Goal: Information Seeking & Learning: Learn about a topic

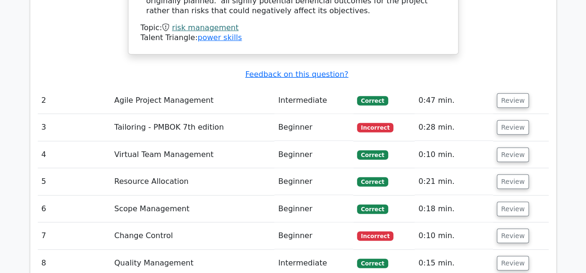
scroll to position [1249, 0]
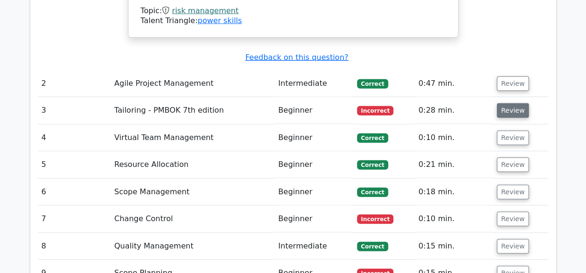
click at [506, 103] on button "Review" at bounding box center [512, 110] width 32 height 15
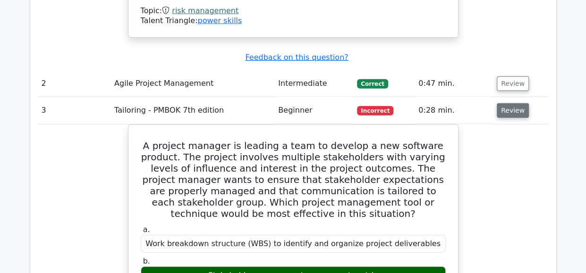
click at [506, 103] on button "Review" at bounding box center [512, 110] width 32 height 15
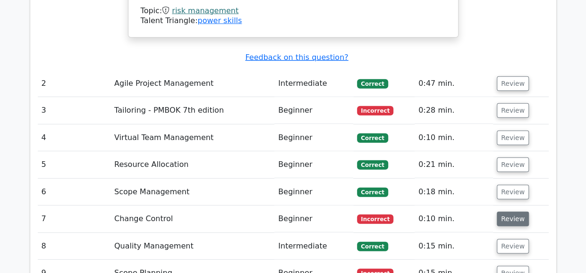
click at [517, 212] on button "Review" at bounding box center [512, 219] width 32 height 15
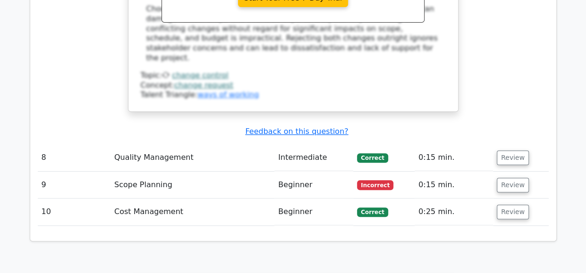
scroll to position [1899, 0]
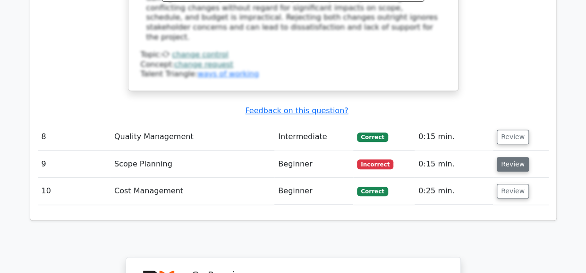
click at [516, 157] on button "Review" at bounding box center [512, 164] width 32 height 15
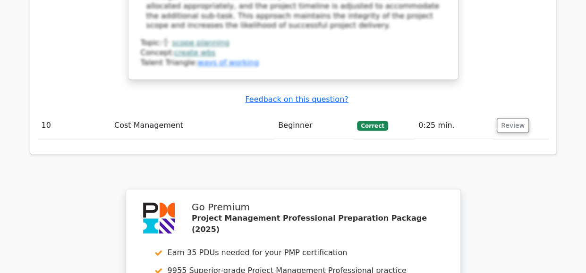
scroll to position [2696, 0]
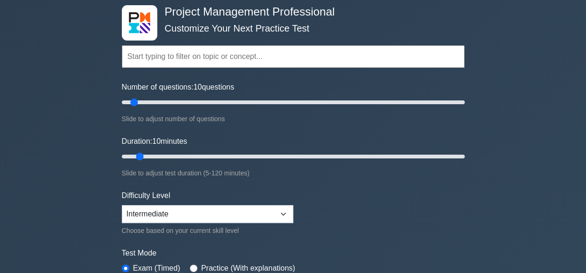
scroll to position [47, 0]
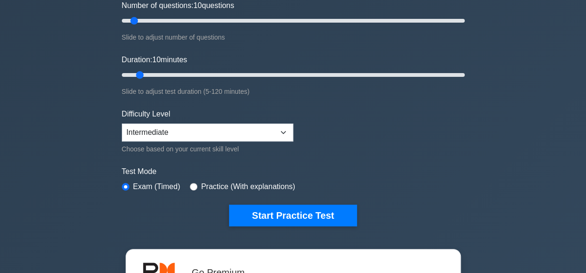
scroll to position [94, 0]
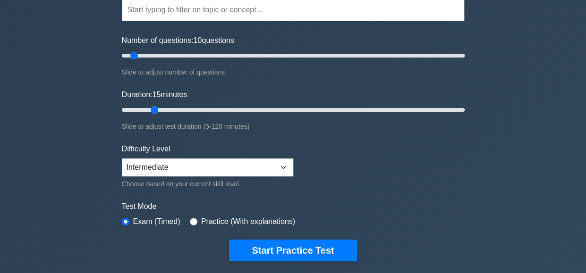
drag, startPoint x: 139, startPoint y: 110, endPoint x: 151, endPoint y: 110, distance: 12.3
click at [151, 110] on input "Duration: 15 minutes" at bounding box center [293, 109] width 343 height 11
drag, startPoint x: 153, startPoint y: 108, endPoint x: 147, endPoint y: 110, distance: 6.1
click at [147, 110] on input "Duration: 15 minutes" at bounding box center [293, 109] width 343 height 11
drag, startPoint x: 154, startPoint y: 108, endPoint x: 145, endPoint y: 109, distance: 8.5
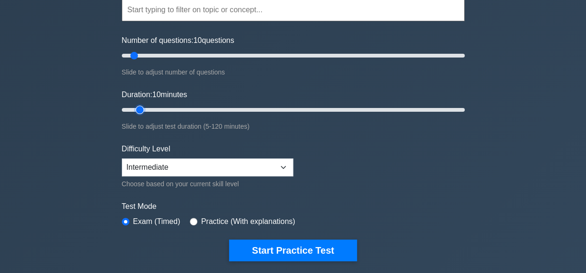
type input "10"
click at [145, 109] on input "Duration: 10 minutes" at bounding box center [293, 109] width 343 height 11
drag, startPoint x: 132, startPoint y: 53, endPoint x: 142, endPoint y: 53, distance: 9.9
type input "15"
click at [142, 53] on input "Number of questions: 15 questions" at bounding box center [293, 55] width 343 height 11
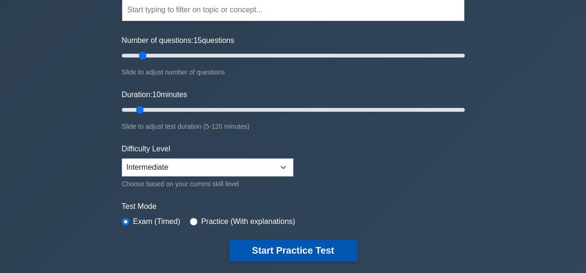
click at [284, 245] on button "Start Practice Test" at bounding box center [292, 251] width 127 height 22
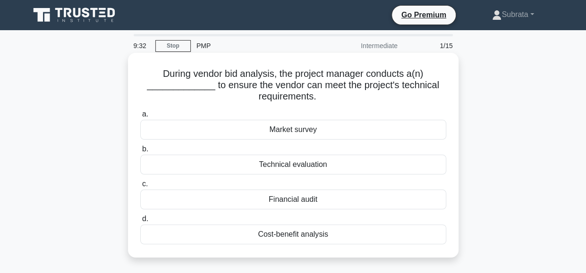
click at [302, 238] on div "Cost-benefit analysis" at bounding box center [293, 235] width 306 height 20
click at [140, 222] on input "d. Cost-benefit analysis" at bounding box center [140, 219] width 0 height 6
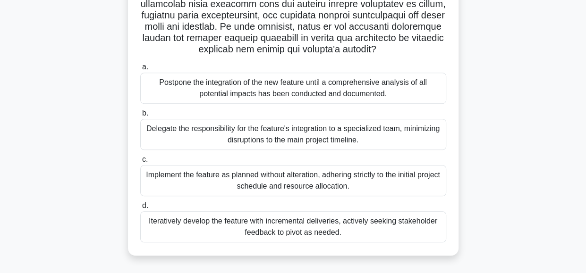
scroll to position [245, 0]
click at [330, 228] on div "Iteratively develop the feature with incremental deliveries, actively seeking s…" at bounding box center [293, 226] width 306 height 31
click at [140, 209] on input "d. Iteratively develop the feature with incremental deliveries, actively seekin…" at bounding box center [140, 206] width 0 height 6
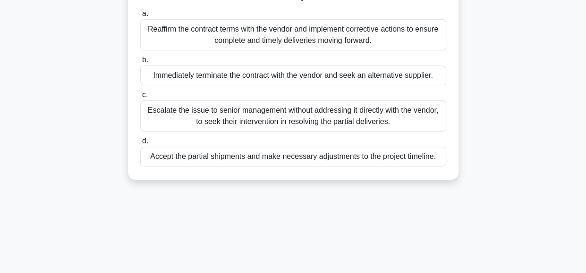
scroll to position [0, 0]
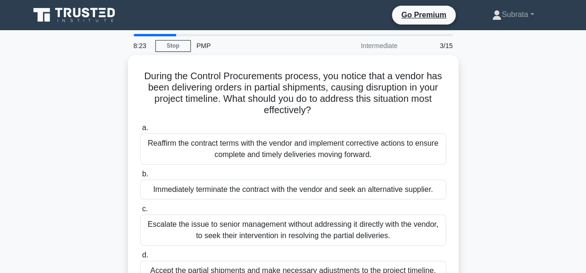
click at [577, 182] on main "8:23 Stop PMP Intermediate 3/15 During the Control Procurements process, you no…" at bounding box center [293, 269] width 586 height 479
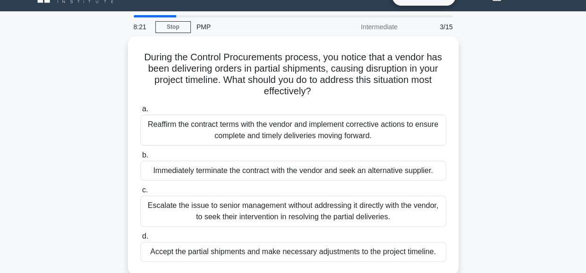
scroll to position [38, 0]
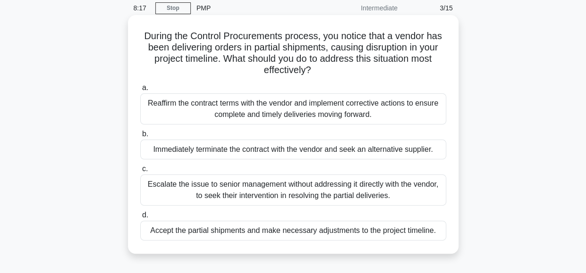
click at [218, 109] on div "Reaffirm the contract terms with the vendor and implement corrective actions to…" at bounding box center [293, 108] width 306 height 31
click at [140, 91] on input "a. Reaffirm the contract terms with the vendor and implement corrective actions…" at bounding box center [140, 88] width 0 height 6
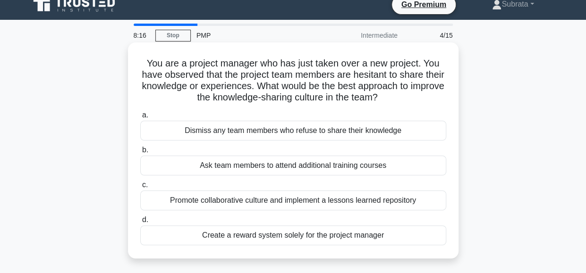
scroll to position [0, 0]
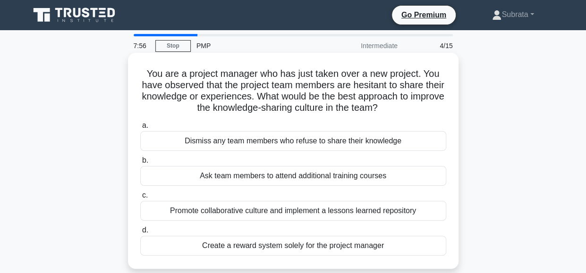
click at [338, 210] on div "Promote collaborative culture and implement a lessons learned repository" at bounding box center [293, 211] width 306 height 20
click at [140, 199] on input "c. Promote collaborative culture and implement a lessons learned repository" at bounding box center [140, 195] width 0 height 6
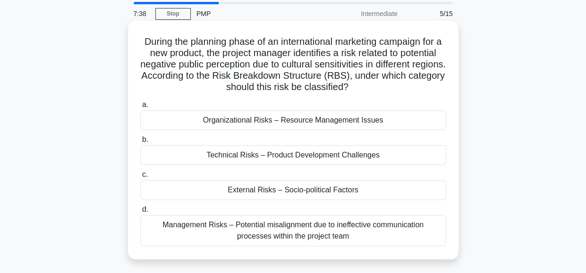
scroll to position [47, 0]
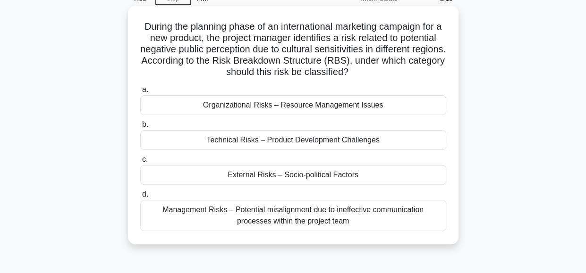
click at [320, 222] on div "Management Risks – Potential misalignment due to ineffective communication proc…" at bounding box center [293, 215] width 306 height 31
click at [140, 198] on input "d. Management Risks – Potential misalignment due to ineffective communication p…" at bounding box center [140, 195] width 0 height 6
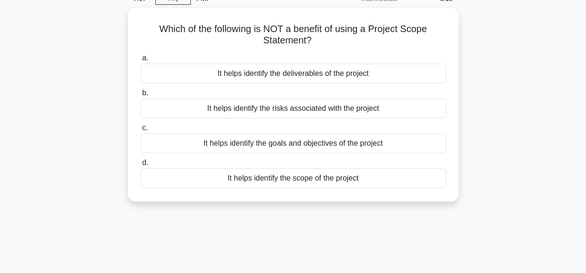
scroll to position [0, 0]
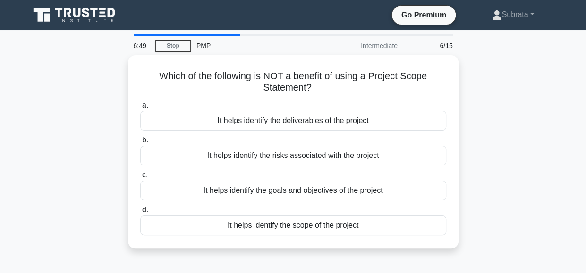
click at [496, 168] on div "Which of the following is NOT a benefit of using a Project Scope Statement? .sp…" at bounding box center [293, 157] width 538 height 205
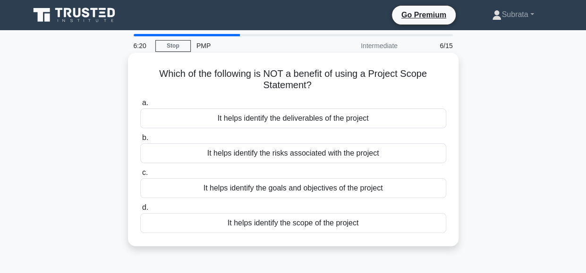
click at [316, 117] on div "It helps identify the deliverables of the project" at bounding box center [293, 119] width 306 height 20
click at [140, 106] on input "a. It helps identify the deliverables of the project" at bounding box center [140, 103] width 0 height 6
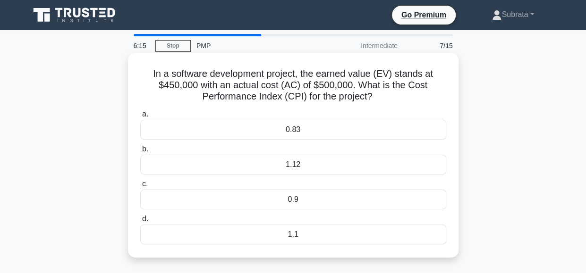
click at [318, 199] on div "0.9" at bounding box center [293, 200] width 306 height 20
click at [140, 187] on input "c. 0.9" at bounding box center [140, 184] width 0 height 6
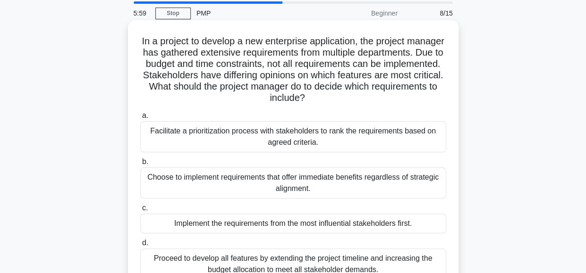
scroll to position [47, 0]
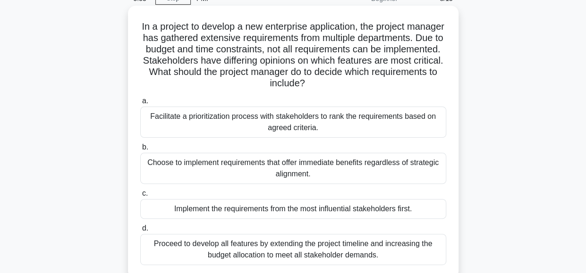
click at [241, 126] on div "Facilitate a prioritization process with stakeholders to rank the requirements …" at bounding box center [293, 122] width 306 height 31
click at [140, 104] on input "a. Facilitate a prioritization process with stakeholders to rank the requiremen…" at bounding box center [140, 101] width 0 height 6
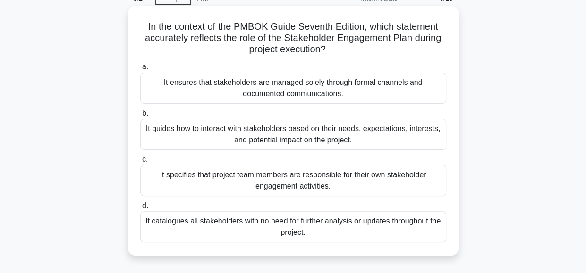
click at [340, 136] on div "It guides how to interact with stakeholders based on their needs, expectations,…" at bounding box center [293, 134] width 306 height 31
click at [140, 117] on input "b. It guides how to interact with stakeholders based on their needs, expectatio…" at bounding box center [140, 113] width 0 height 6
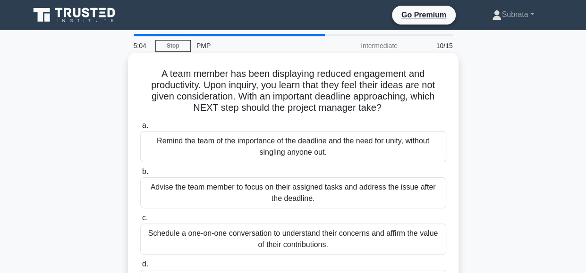
scroll to position [94, 0]
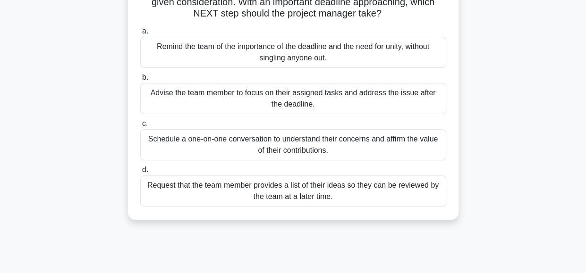
click at [280, 96] on div "Advise the team member to focus on their assigned tasks and address the issue a…" at bounding box center [293, 98] width 306 height 31
drag, startPoint x: 280, startPoint y: 96, endPoint x: 256, endPoint y: 97, distance: 24.6
click at [256, 97] on div "Advise the team member to focus on their assigned tasks and address the issue a…" at bounding box center [293, 98] width 306 height 31
click at [140, 81] on input "b. Advise the team member to focus on their assigned tasks and address the issu…" at bounding box center [140, 78] width 0 height 6
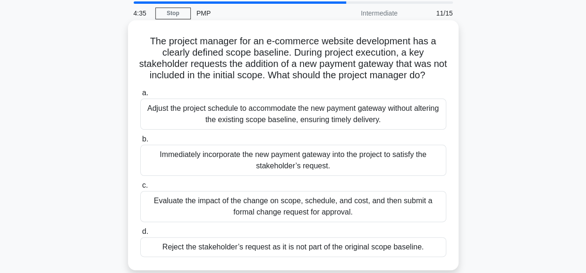
scroll to position [47, 0]
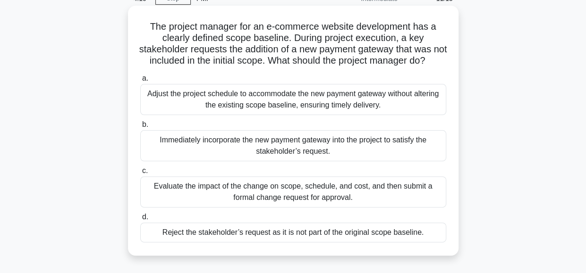
click at [341, 205] on div "Evaluate the impact of the change on scope, schedule, and cost, and then submit…" at bounding box center [293, 191] width 306 height 31
click at [140, 174] on input "c. Evaluate the impact of the change on scope, schedule, and cost, and then sub…" at bounding box center [140, 171] width 0 height 6
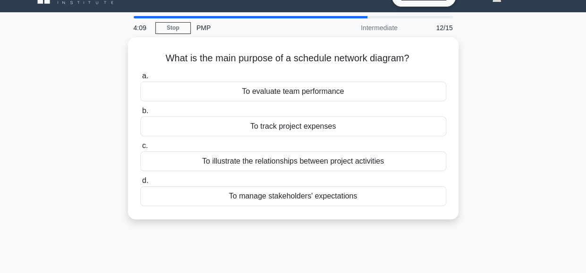
scroll to position [0, 0]
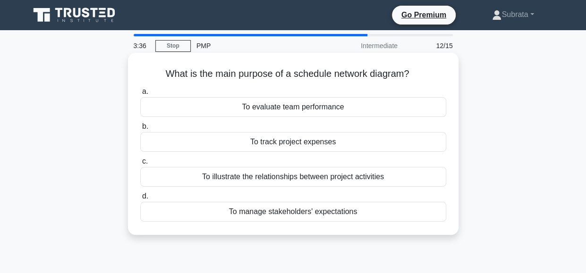
click at [298, 220] on div "To manage stakeholders' expectations" at bounding box center [293, 212] width 306 height 20
click at [140, 200] on input "d. To manage stakeholders' expectations" at bounding box center [140, 196] width 0 height 6
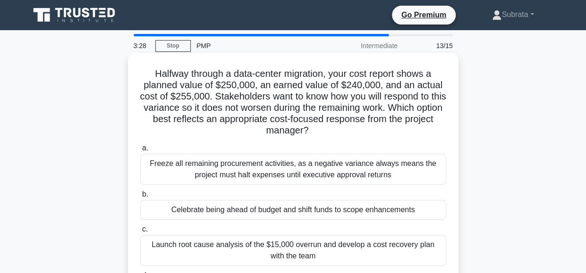
click at [283, 243] on div "Launch root cause analysis of the $15,000 overrun and develop a cost recovery p…" at bounding box center [293, 250] width 306 height 31
click at [140, 233] on input "c. Launch root cause analysis of the $15,000 overrun and develop a cost recover…" at bounding box center [140, 229] width 0 height 6
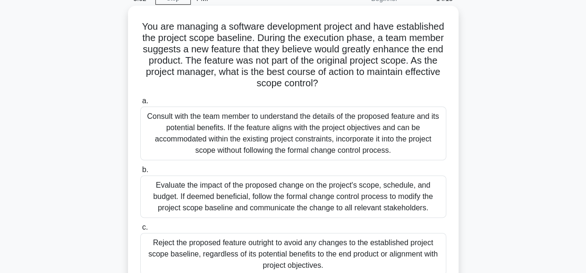
scroll to position [94, 0]
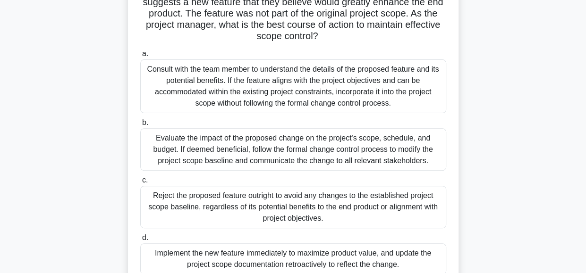
click at [241, 151] on div "Evaluate the impact of the proposed change on the project's scope, schedule, an…" at bounding box center [293, 149] width 306 height 42
click at [140, 126] on input "b. Evaluate the impact of the proposed change on the project's scope, schedule,…" at bounding box center [140, 123] width 0 height 6
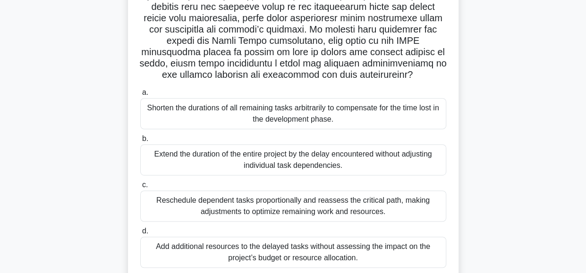
scroll to position [170, 0]
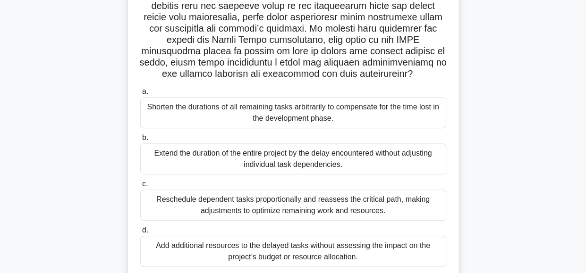
click at [268, 206] on div "Reschedule dependent tasks proportionally and reassess the critical path, makin…" at bounding box center [293, 205] width 306 height 31
click at [140, 187] on input "c. Reschedule dependent tasks proportionally and reassess the critical path, ma…" at bounding box center [140, 184] width 0 height 6
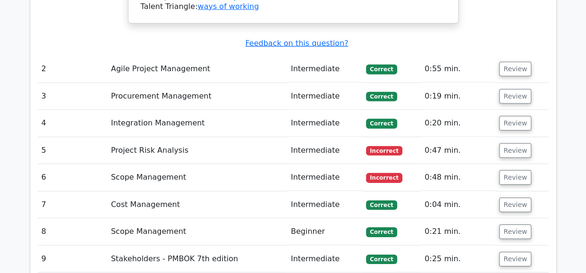
scroll to position [1372, 0]
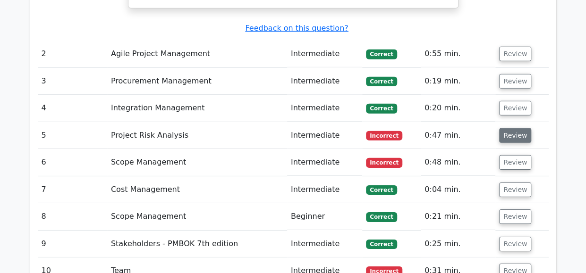
click at [517, 128] on button "Review" at bounding box center [515, 135] width 32 height 15
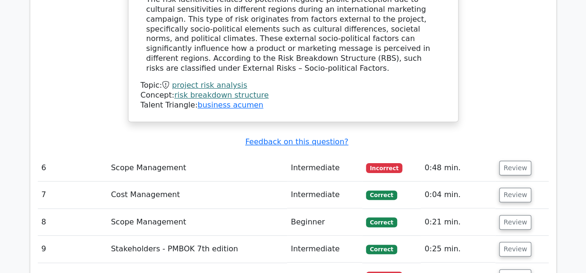
scroll to position [1791, 0]
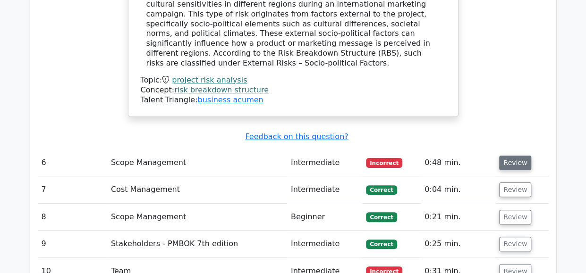
click at [519, 156] on button "Review" at bounding box center [515, 163] width 32 height 15
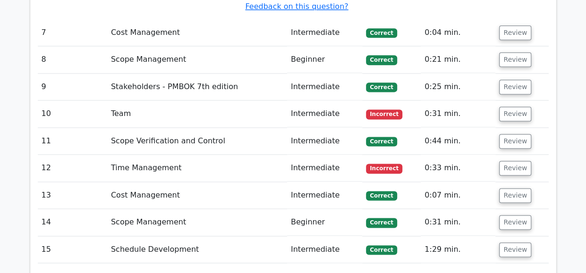
scroll to position [2319, 0]
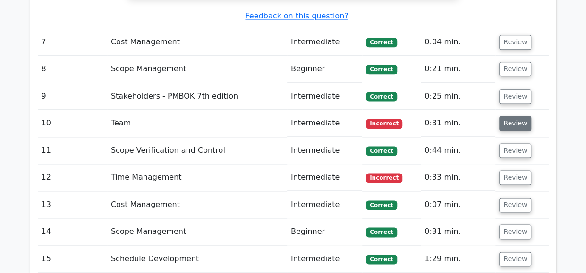
click at [502, 116] on button "Review" at bounding box center [515, 123] width 32 height 15
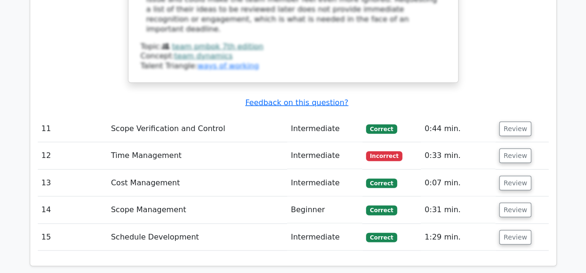
scroll to position [2886, 0]
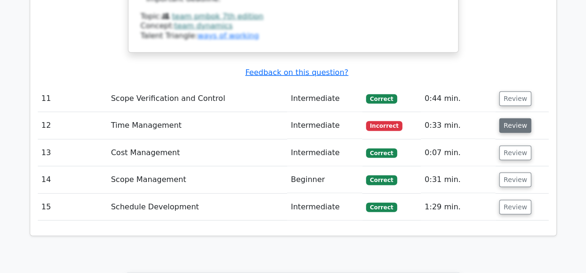
click at [514, 118] on button "Review" at bounding box center [515, 125] width 32 height 15
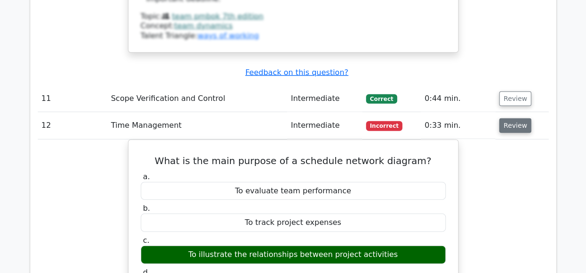
click at [514, 118] on button "Review" at bounding box center [515, 125] width 32 height 15
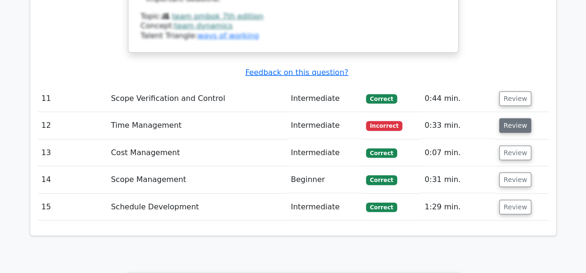
click at [514, 118] on button "Review" at bounding box center [515, 125] width 32 height 15
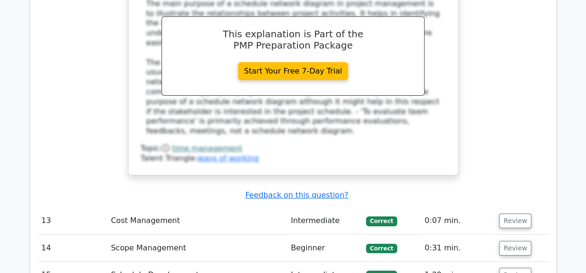
scroll to position [3227, 0]
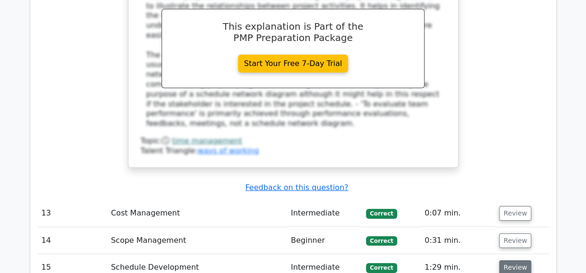
click at [508, 260] on button "Review" at bounding box center [515, 267] width 32 height 15
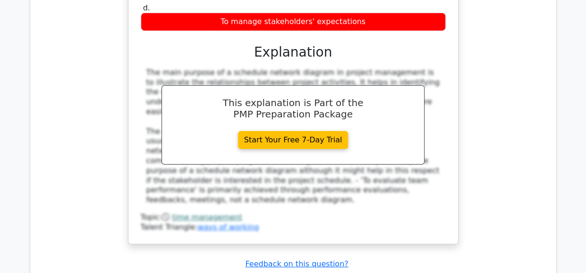
scroll to position [3210, 0]
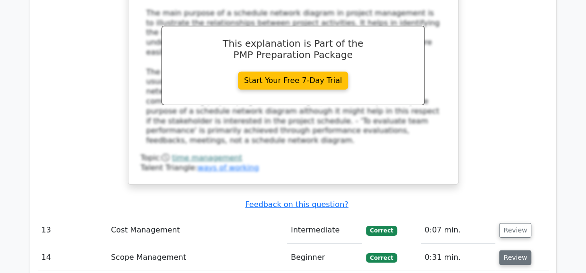
click at [516, 251] on button "Review" at bounding box center [515, 258] width 32 height 15
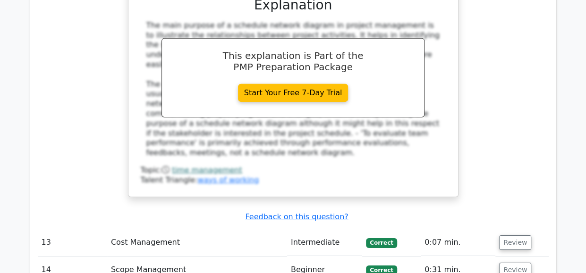
scroll to position [3206, 0]
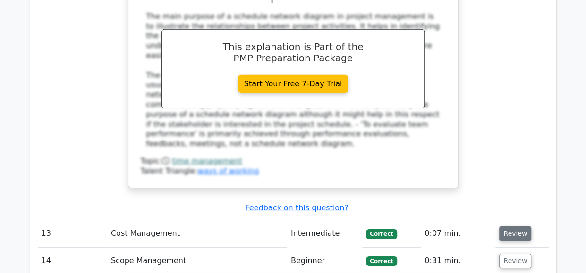
click at [517, 226] on button "Review" at bounding box center [515, 233] width 32 height 15
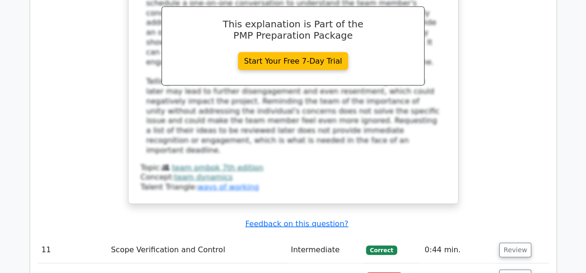
scroll to position [2729, 0]
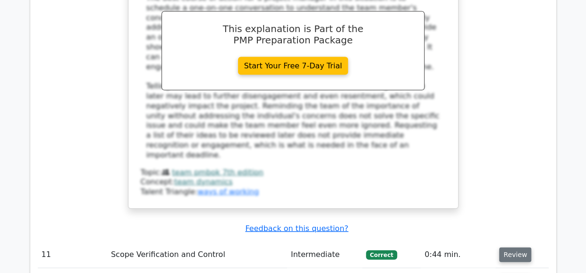
click at [506, 248] on button "Review" at bounding box center [515, 255] width 32 height 15
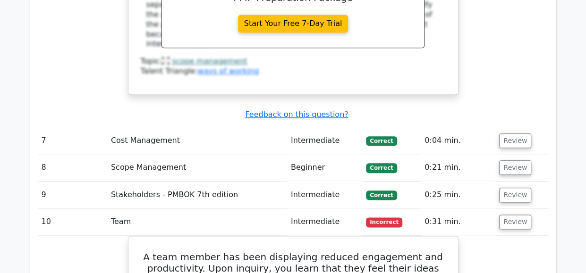
scroll to position [2216, 0]
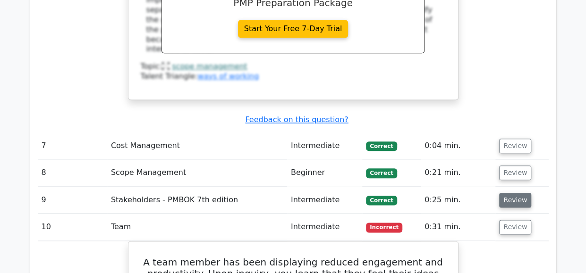
click at [517, 193] on button "Review" at bounding box center [515, 200] width 32 height 15
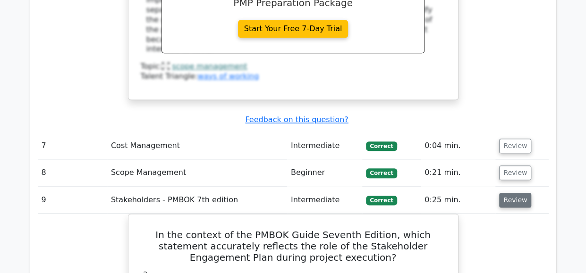
click at [513, 193] on button "Review" at bounding box center [515, 200] width 32 height 15
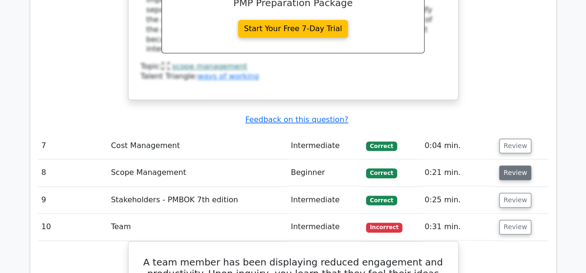
click at [505, 166] on button "Review" at bounding box center [515, 173] width 32 height 15
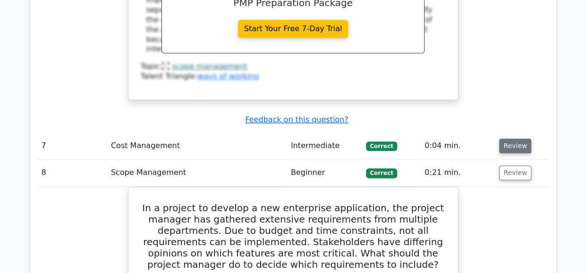
click at [512, 139] on button "Review" at bounding box center [515, 146] width 32 height 15
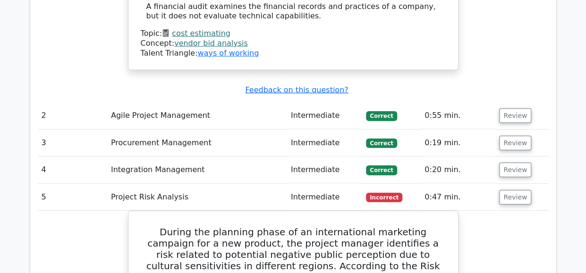
scroll to position [1304, 0]
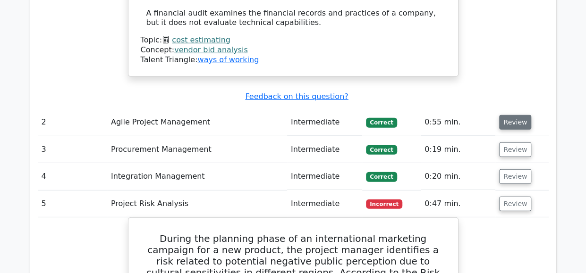
click at [521, 115] on button "Review" at bounding box center [515, 122] width 32 height 15
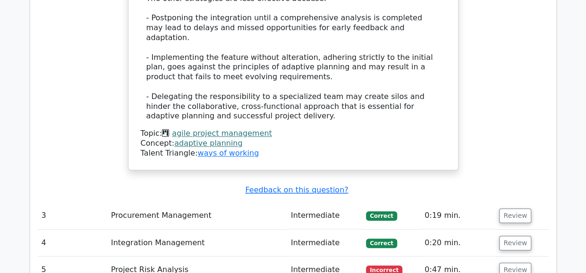
scroll to position [2087, 0]
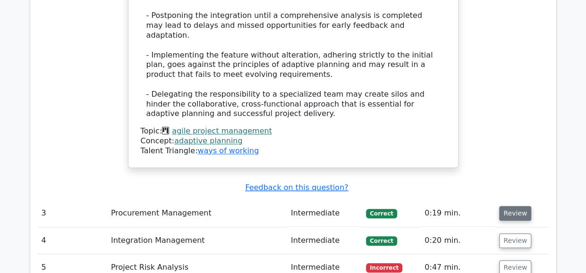
click at [504, 206] on button "Review" at bounding box center [515, 213] width 32 height 15
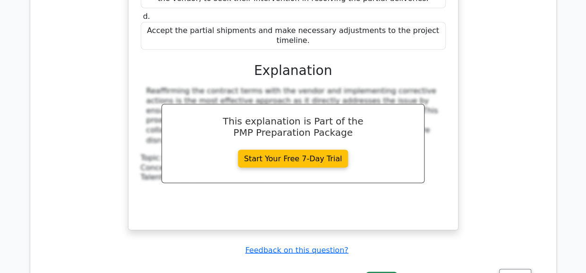
scroll to position [2577, 0]
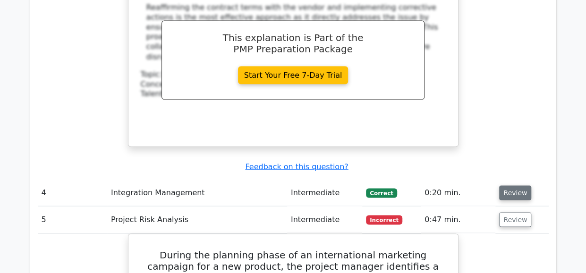
click at [520, 185] on button "Review" at bounding box center [515, 192] width 32 height 15
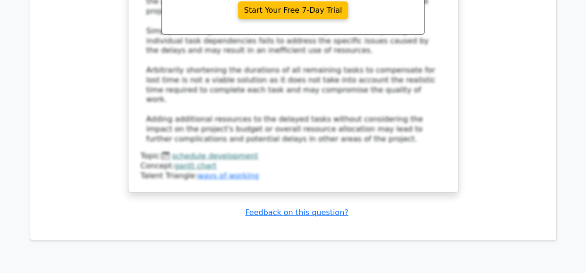
scroll to position [8232, 0]
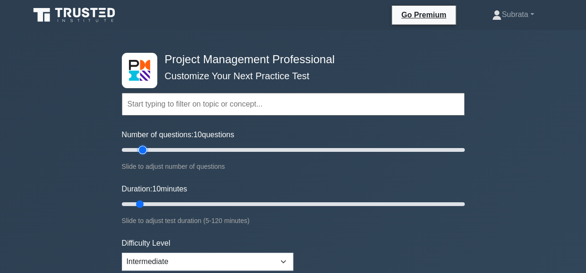
type input "15"
click at [141, 148] on input "Number of questions: 10 questions" at bounding box center [293, 149] width 343 height 11
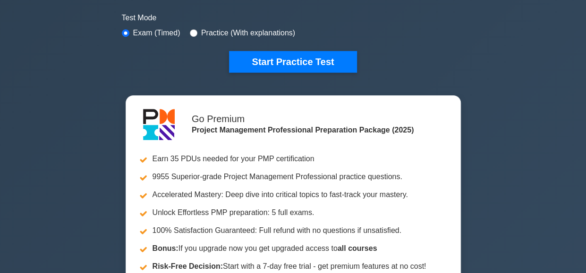
scroll to position [236, 0]
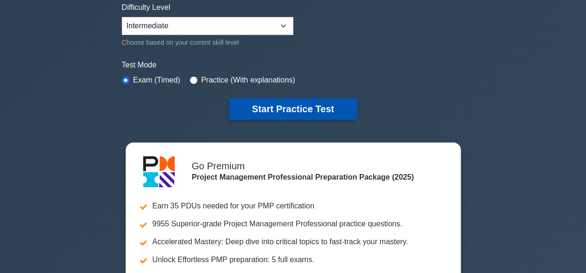
click at [278, 100] on button "Start Practice Test" at bounding box center [292, 109] width 127 height 22
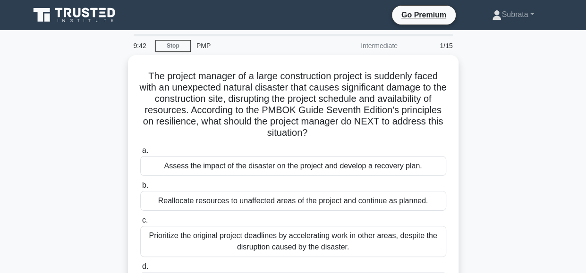
click at [33, 198] on div "The project manager of a large construction project is suddenly faced with an u…" at bounding box center [293, 185] width 538 height 261
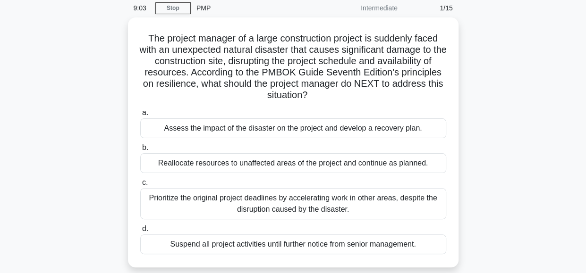
scroll to position [57, 0]
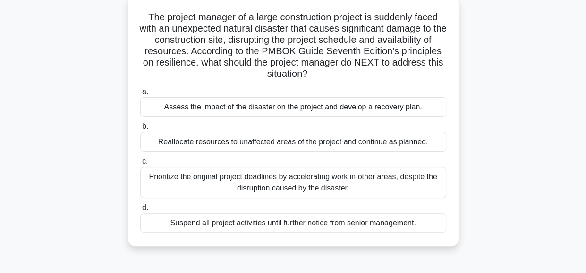
click at [189, 110] on div "Assess the impact of the disaster on the project and develop a recovery plan." at bounding box center [293, 107] width 306 height 20
click at [140, 95] on input "a. Assess the impact of the disaster on the project and develop a recovery plan." at bounding box center [140, 92] width 0 height 6
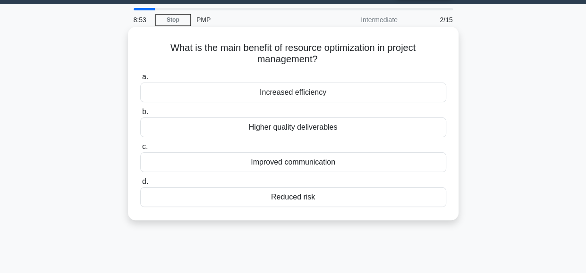
scroll to position [0, 0]
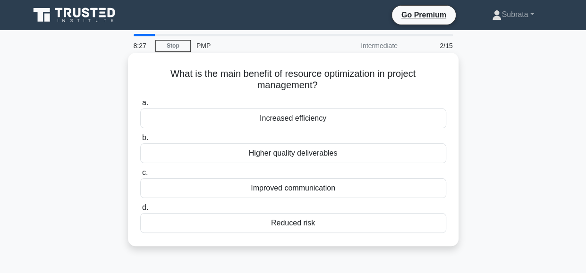
click at [303, 151] on div "Higher quality deliverables" at bounding box center [293, 153] width 306 height 20
click at [140, 141] on input "b. Higher quality deliverables" at bounding box center [140, 138] width 0 height 6
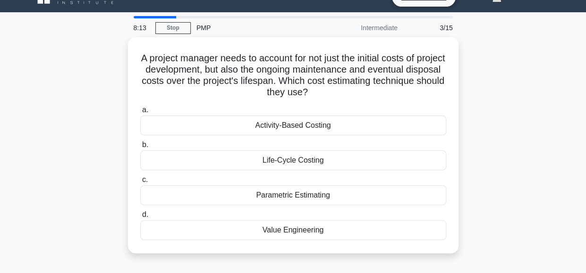
scroll to position [19, 0]
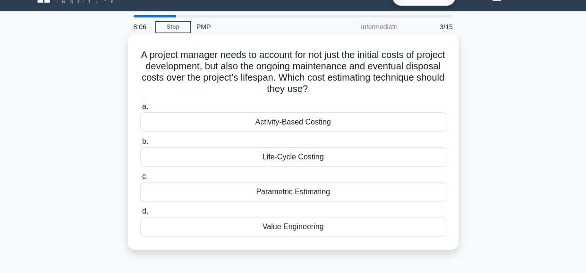
click at [267, 196] on div "Parametric Estimating" at bounding box center [293, 192] width 306 height 20
click at [140, 180] on input "c. Parametric Estimating" at bounding box center [140, 177] width 0 height 6
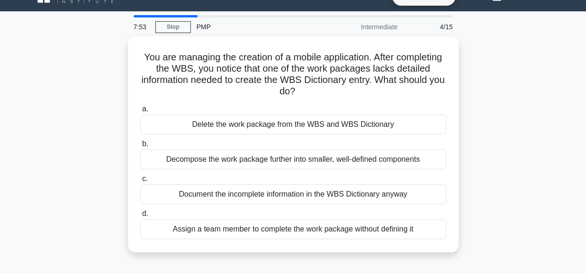
scroll to position [38, 0]
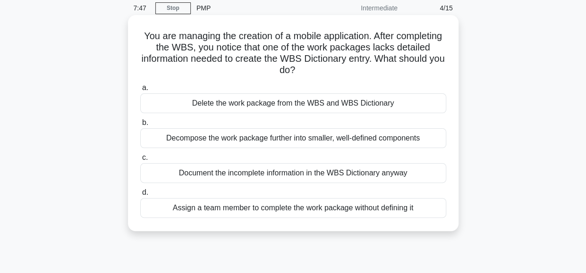
click at [264, 142] on div "Decompose the work package further into smaller, well-defined components" at bounding box center [293, 138] width 306 height 20
click at [140, 126] on input "b. Decompose the work package further into smaller, well-defined components" at bounding box center [140, 123] width 0 height 6
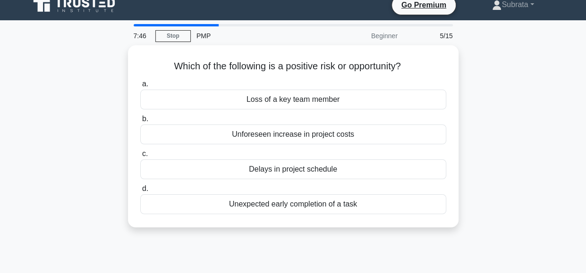
scroll to position [0, 0]
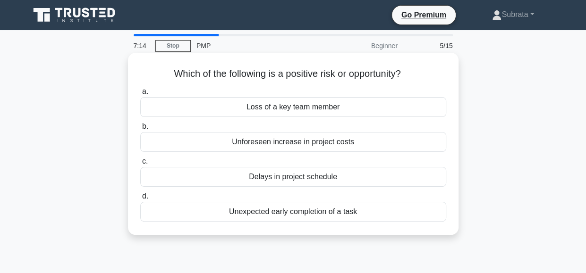
click at [339, 212] on div "Unexpected early completion of a task" at bounding box center [293, 212] width 306 height 20
click at [140, 200] on input "d. Unexpected early completion of a task" at bounding box center [140, 196] width 0 height 6
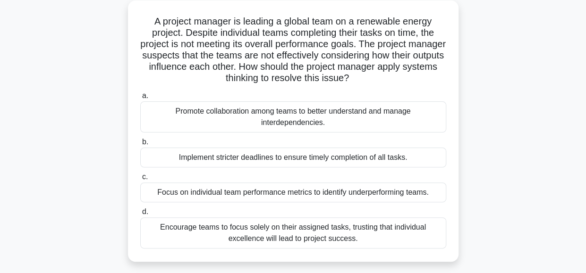
scroll to position [57, 0]
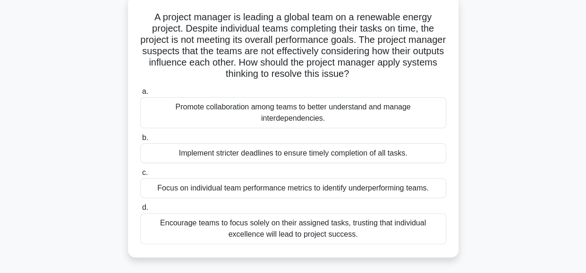
click at [261, 111] on div "Promote collaboration among teams to better understand and manage interdependen…" at bounding box center [293, 112] width 306 height 31
click at [140, 95] on input "a. Promote collaboration among teams to better understand and manage interdepen…" at bounding box center [140, 92] width 0 height 6
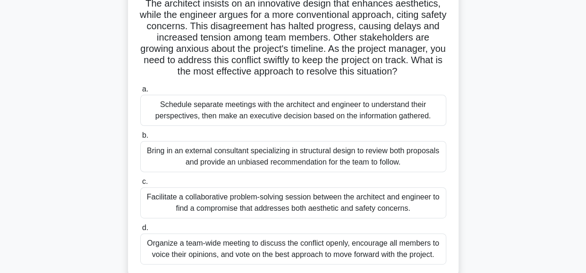
scroll to position [94, 0]
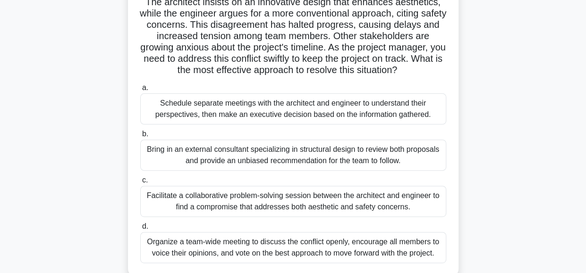
click at [221, 245] on div "Organize a team-wide meeting to discuss the conflict openly, encourage all memb…" at bounding box center [293, 247] width 306 height 31
click at [140, 230] on input "d. Organize a team-wide meeting to discuss the conflict openly, encourage all m…" at bounding box center [140, 227] width 0 height 6
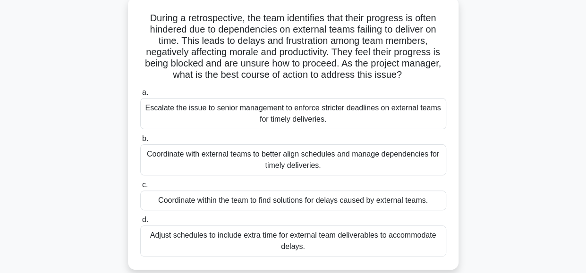
scroll to position [57, 0]
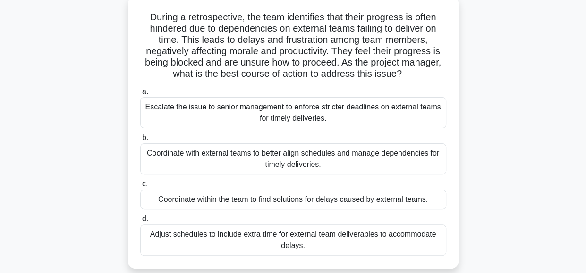
click at [320, 152] on div "Coordinate with external teams to better align schedules and manage dependencie…" at bounding box center [293, 158] width 306 height 31
click at [140, 141] on input "b. Coordinate with external teams to better align schedules and manage dependen…" at bounding box center [140, 138] width 0 height 6
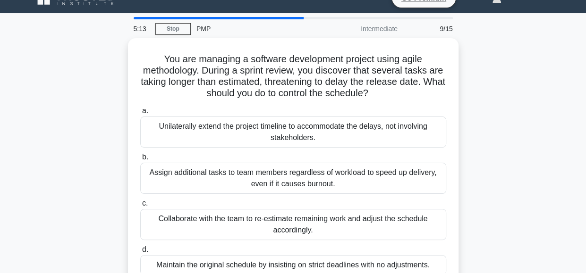
scroll to position [19, 0]
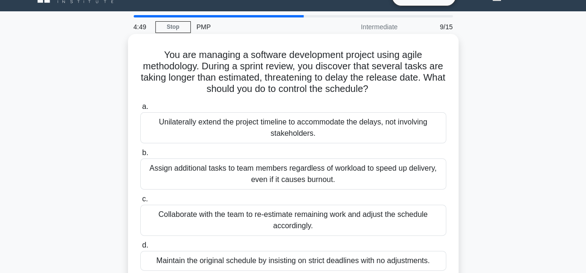
click at [286, 215] on div "Collaborate with the team to re-estimate remaining work and adjust the schedule…" at bounding box center [293, 220] width 306 height 31
click at [140, 202] on input "c. Collaborate with the team to re-estimate remaining work and adjust the sched…" at bounding box center [140, 199] width 0 height 6
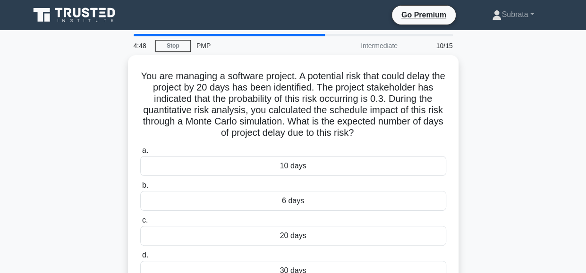
scroll to position [0, 0]
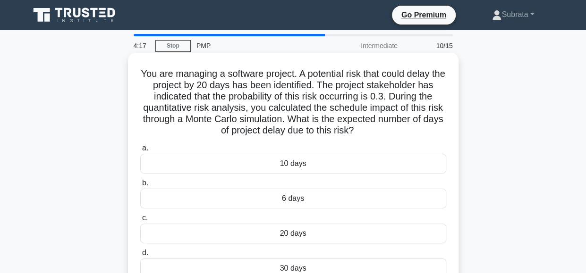
click at [314, 201] on div "6 days" at bounding box center [293, 199] width 306 height 20
click at [140, 186] on input "b. 6 days" at bounding box center [140, 183] width 0 height 6
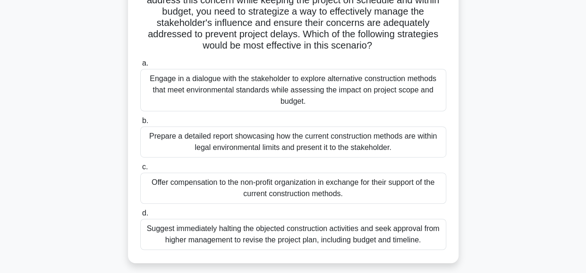
scroll to position [189, 0]
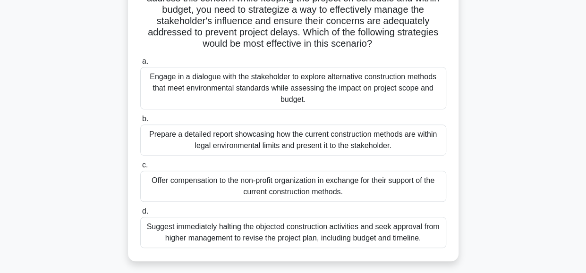
click at [251, 89] on div "Engage in a dialogue with the stakeholder to explore alternative construction m…" at bounding box center [293, 88] width 306 height 42
click at [140, 65] on input "a. Engage in a dialogue with the stakeholder to explore alternative constructio…" at bounding box center [140, 62] width 0 height 6
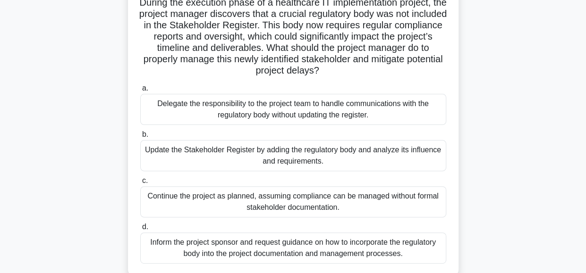
scroll to position [75, 0]
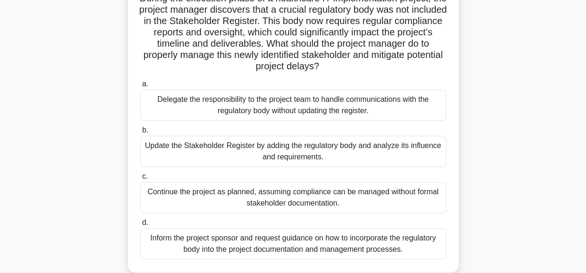
click at [195, 110] on div "Delegate the responsibility to the project team to handle communications with t…" at bounding box center [293, 105] width 306 height 31
click at [140, 87] on input "a. Delegate the responsibility to the project team to handle communications wit…" at bounding box center [140, 84] width 0 height 6
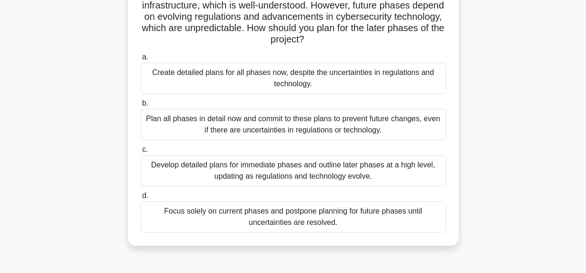
scroll to position [94, 0]
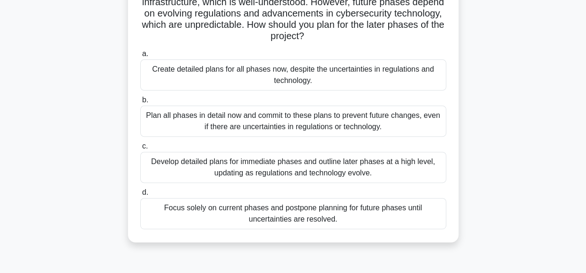
click at [250, 122] on div "Plan all phases in detail now and commit to these plans to prevent future chang…" at bounding box center [293, 121] width 306 height 31
click at [140, 103] on input "b. Plan all phases in detail now and commit to these plans to prevent future ch…" at bounding box center [140, 100] width 0 height 6
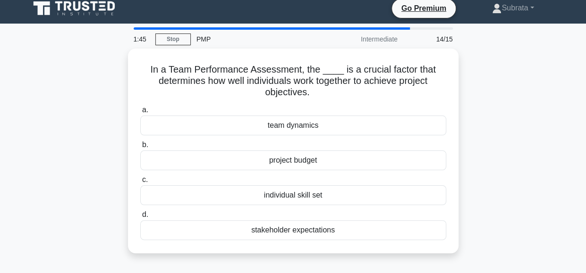
scroll to position [0, 0]
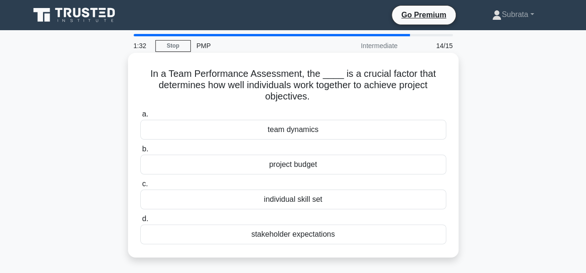
click at [258, 128] on div "team dynamics" at bounding box center [293, 130] width 306 height 20
click at [140, 117] on input "a. team dynamics" at bounding box center [140, 114] width 0 height 6
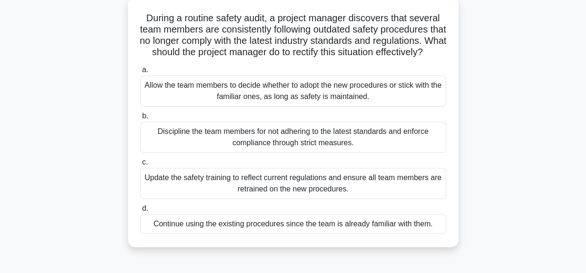
scroll to position [57, 0]
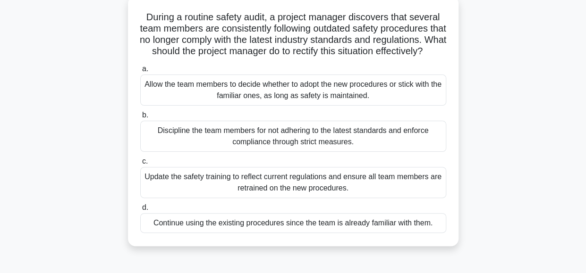
click at [230, 190] on div "Update the safety training to reflect current regulations and ensure all team m…" at bounding box center [293, 182] width 306 height 31
click at [140, 165] on input "c. Update the safety training to reflect current regulations and ensure all tea…" at bounding box center [140, 162] width 0 height 6
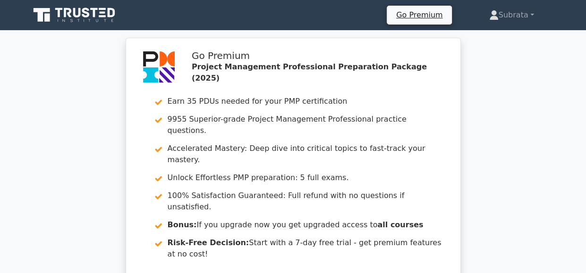
click at [538, 148] on div "Go Premium Project Management Professional Preparation Package (2025) Earn 35 P…" at bounding box center [293, 182] width 586 height 289
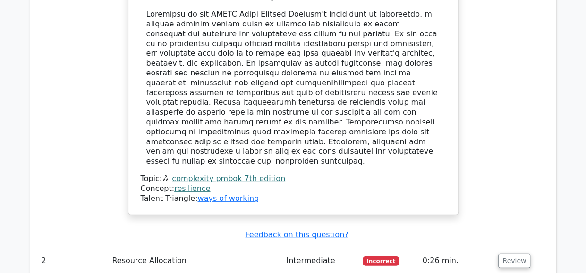
scroll to position [1286, 0]
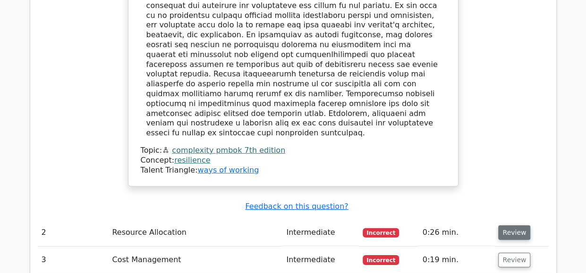
click at [510, 226] on button "Review" at bounding box center [514, 233] width 32 height 15
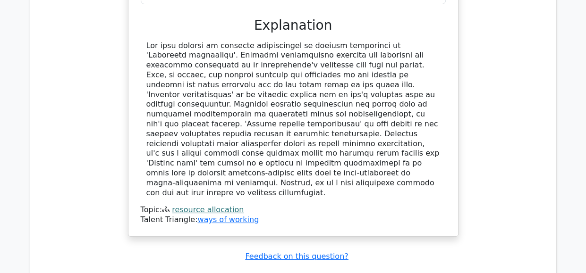
scroll to position [1773, 0]
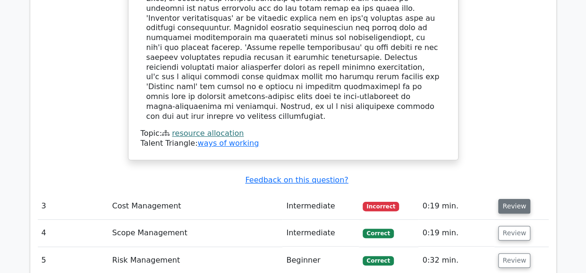
click at [506, 199] on button "Review" at bounding box center [514, 206] width 32 height 15
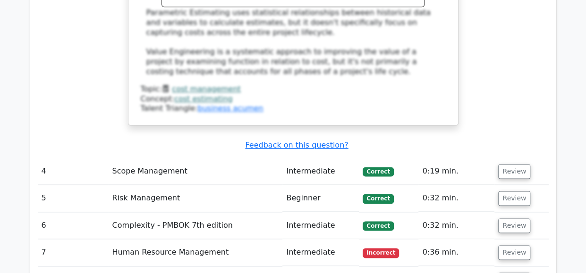
scroll to position [2316, 0]
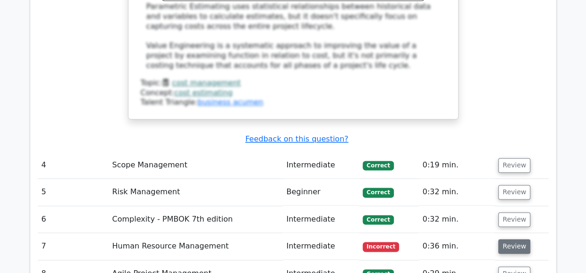
click at [513, 239] on button "Review" at bounding box center [514, 246] width 32 height 15
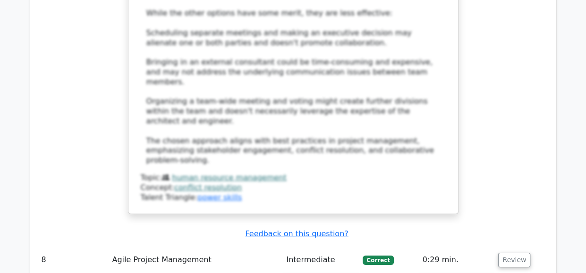
scroll to position [3096, 0]
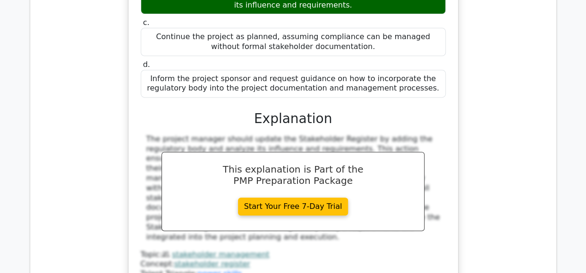
scroll to position [3672, 0]
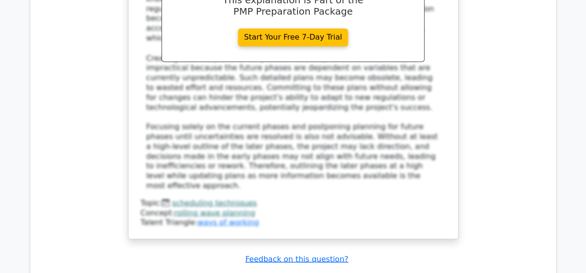
scroll to position [4231, 0]
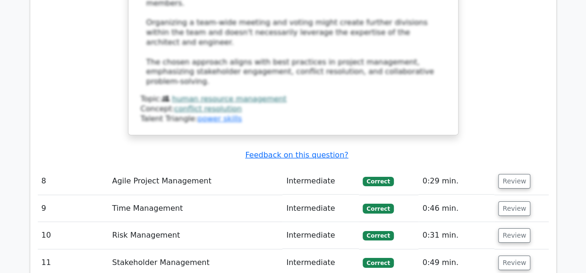
scroll to position [3067, 0]
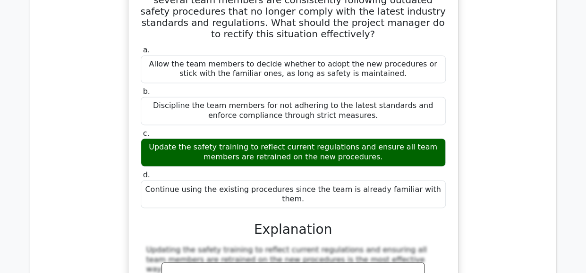
scroll to position [6227, 0]
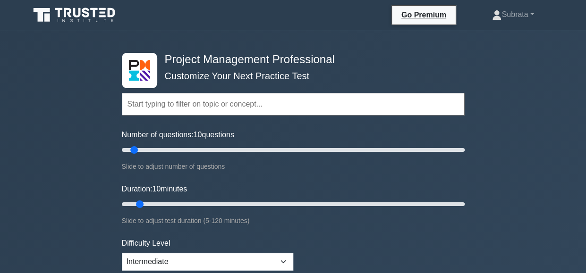
click at [167, 107] on input "text" at bounding box center [293, 104] width 343 height 23
click at [215, 108] on input "text" at bounding box center [293, 104] width 343 height 23
click at [223, 102] on input "text" at bounding box center [293, 104] width 343 height 23
click at [213, 97] on input "text" at bounding box center [293, 104] width 343 height 23
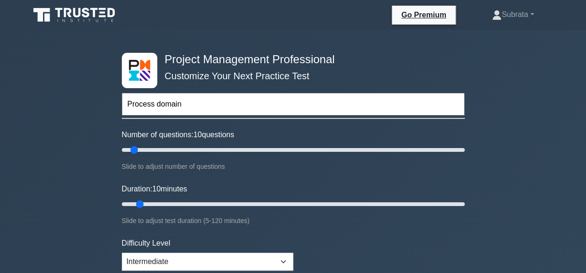
type input "Process domain"
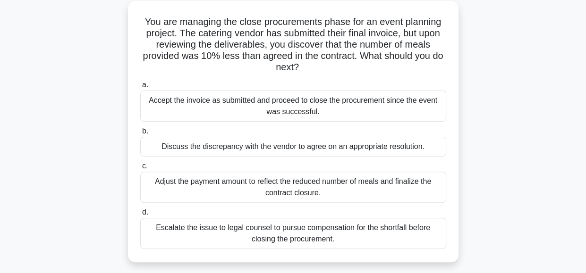
scroll to position [55, 0]
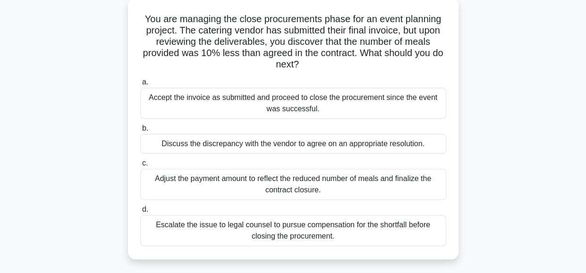
click at [389, 141] on div "Discuss the discrepancy with the vendor to agree on an appropriate resolution." at bounding box center [293, 144] width 306 height 20
click at [140, 132] on input "b. Discuss the discrepancy with the vendor to agree on an appropriate resolutio…" at bounding box center [140, 128] width 0 height 6
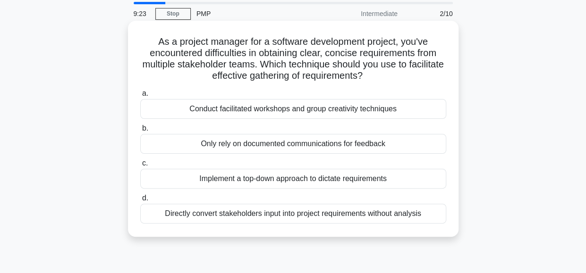
scroll to position [47, 0]
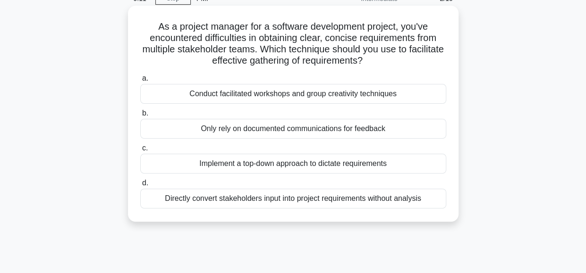
click at [348, 161] on div "Implement a top-down approach to dictate requirements" at bounding box center [293, 164] width 306 height 20
click at [140, 151] on input "c. Implement a top-down approach to dictate requirements" at bounding box center [140, 148] width 0 height 6
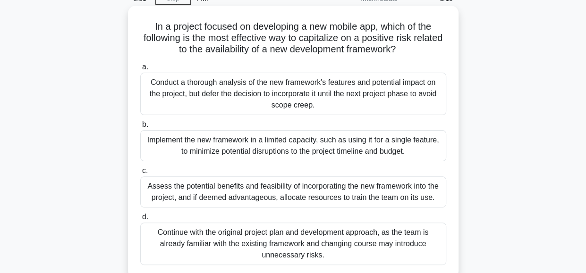
click at [378, 84] on div "Conduct a thorough analysis of the new framework's features and potential impac…" at bounding box center [293, 94] width 306 height 42
click at [140, 70] on input "a. Conduct a thorough analysis of the new framework's features and potential im…" at bounding box center [140, 67] width 0 height 6
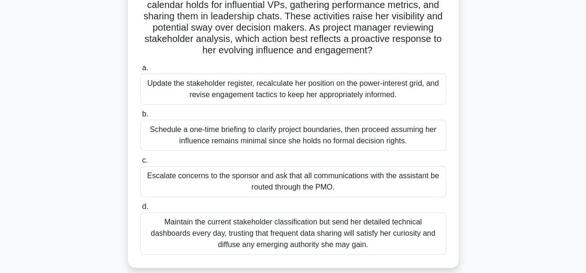
scroll to position [94, 0]
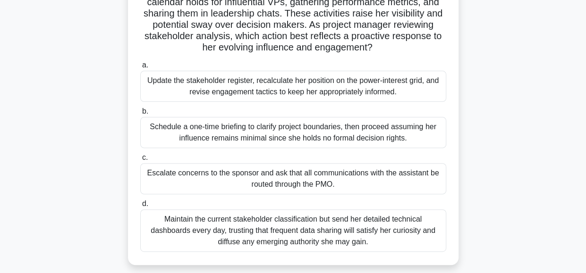
click at [275, 86] on div "Update the stakeholder register, recalculate her position on the power-interest…" at bounding box center [293, 86] width 306 height 31
click at [140, 68] on input "a. Update the stakeholder register, recalculate her position on the power-inter…" at bounding box center [140, 65] width 0 height 6
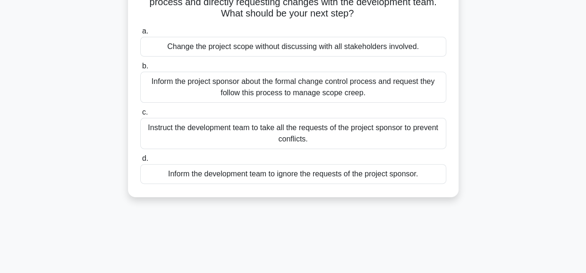
scroll to position [47, 0]
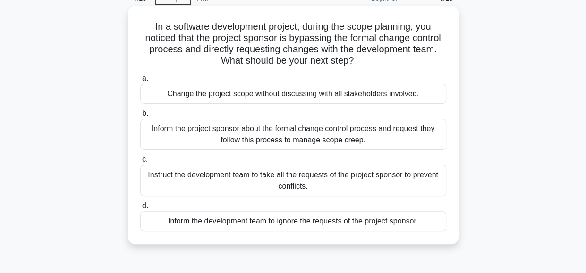
click at [339, 146] on div "Inform the project sponsor about the formal change control process and request …" at bounding box center [293, 134] width 306 height 31
click at [140, 117] on input "b. Inform the project sponsor about the formal change control process and reque…" at bounding box center [140, 113] width 0 height 6
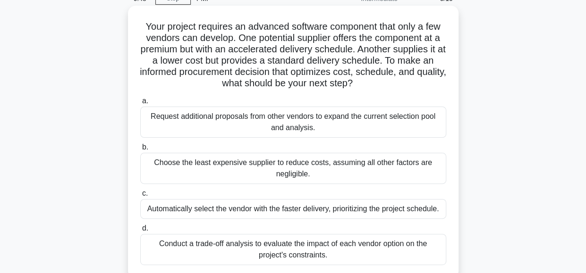
click at [383, 249] on div "Conduct a trade-off analysis to evaluate the impact of each vendor option on th…" at bounding box center [293, 249] width 306 height 31
click at [140, 232] on input "d. Conduct a trade-off analysis to evaluate the impact of each vendor option on…" at bounding box center [140, 229] width 0 height 6
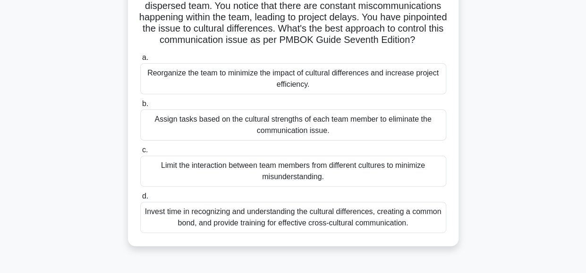
scroll to position [94, 0]
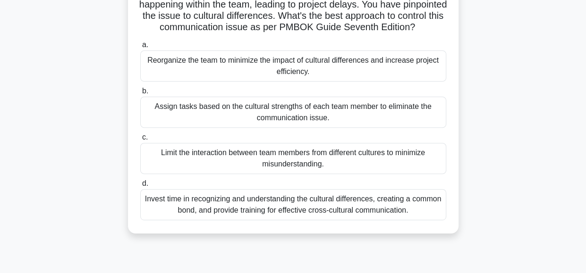
click at [358, 212] on div "Invest time in recognizing and understanding the cultural differences, creating…" at bounding box center [293, 204] width 306 height 31
click at [140, 187] on input "d. Invest time in recognizing and understanding the cultural differences, creat…" at bounding box center [140, 184] width 0 height 6
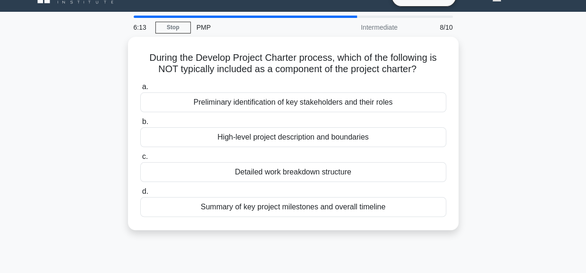
scroll to position [0, 0]
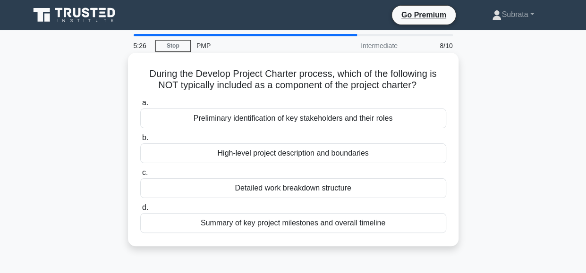
click at [328, 222] on div "Summary of key project milestones and overall timeline" at bounding box center [293, 223] width 306 height 20
click at [140, 211] on input "d. Summary of key project milestones and overall timeline" at bounding box center [140, 208] width 0 height 6
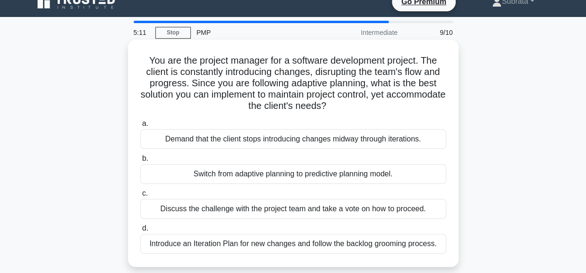
scroll to position [47, 0]
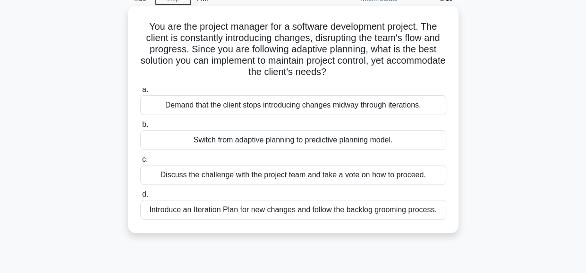
click at [337, 218] on div "Introduce an Iteration Plan for new changes and follow the backlog grooming pro…" at bounding box center [293, 210] width 306 height 20
click at [140, 198] on input "d. Introduce an Iteration Plan for new changes and follow the backlog grooming …" at bounding box center [140, 195] width 0 height 6
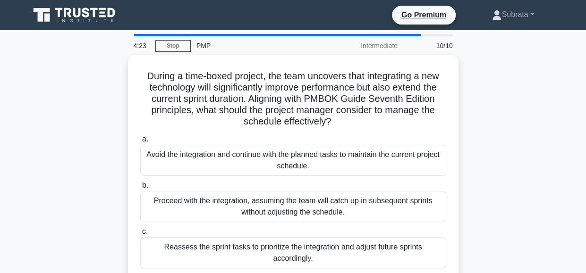
scroll to position [94, 0]
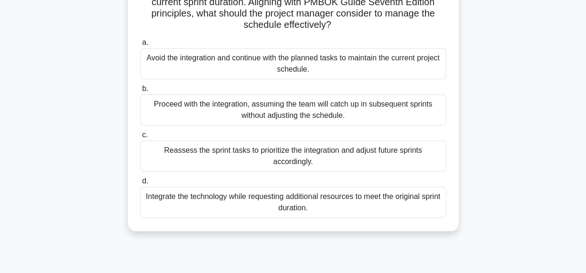
click at [324, 158] on div "Reassess the sprint tasks to prioritize the integration and adjust future sprin…" at bounding box center [293, 156] width 306 height 31
click at [140, 138] on input "c. Reassess the sprint tasks to prioritize the integration and adjust future sp…" at bounding box center [140, 135] width 0 height 6
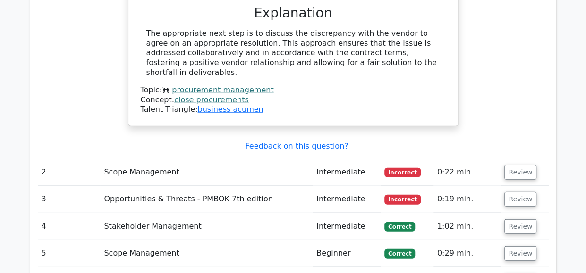
scroll to position [1149, 0]
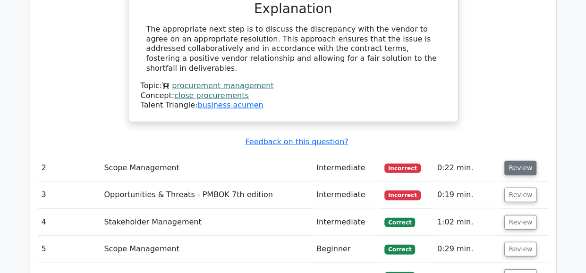
click at [505, 161] on button "Review" at bounding box center [520, 168] width 32 height 15
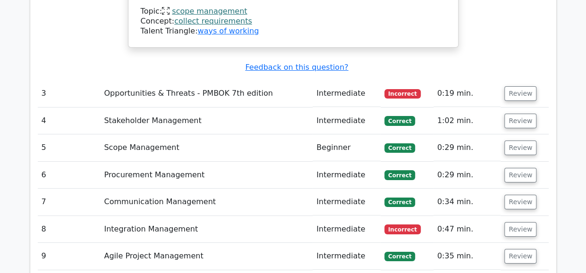
scroll to position [1659, 0]
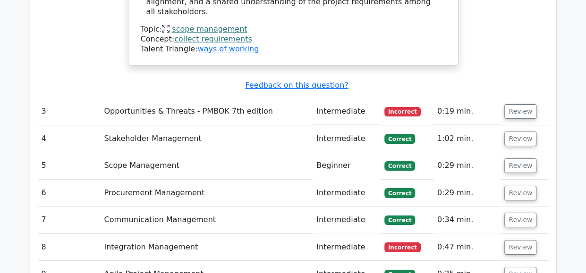
click at [520, 98] on td "Review" at bounding box center [524, 111] width 48 height 27
click at [515, 104] on button "Review" at bounding box center [520, 111] width 32 height 15
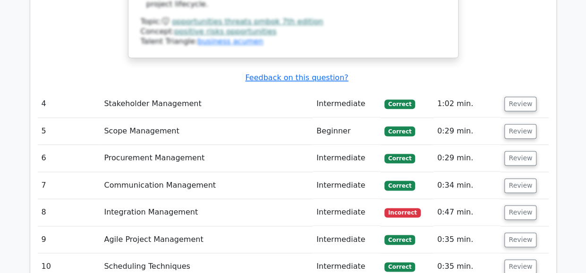
scroll to position [2282, 0]
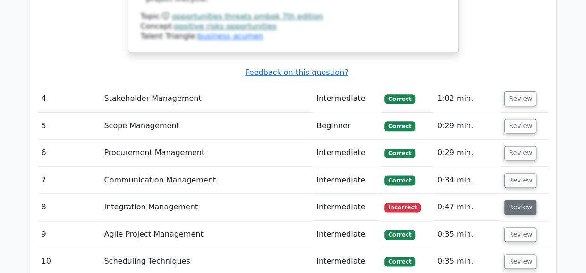
click at [512, 200] on button "Review" at bounding box center [520, 207] width 32 height 15
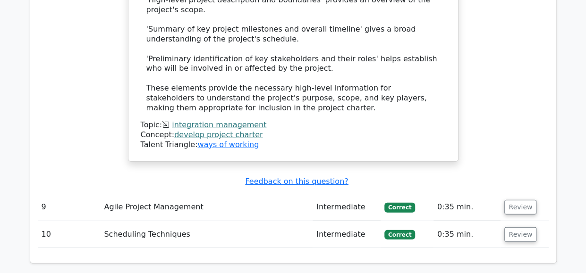
scroll to position [2961, 0]
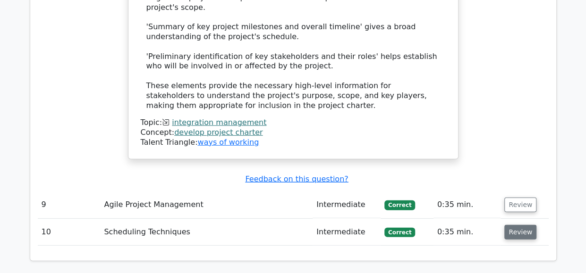
click at [505, 225] on button "Review" at bounding box center [520, 232] width 32 height 15
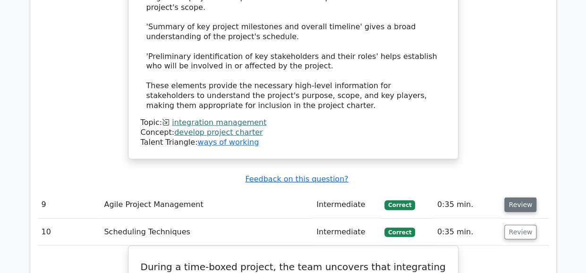
click at [523, 198] on button "Review" at bounding box center [520, 205] width 32 height 15
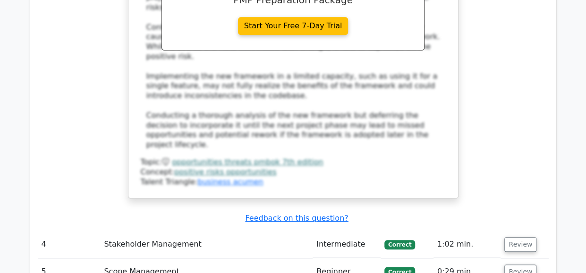
scroll to position [2112, 0]
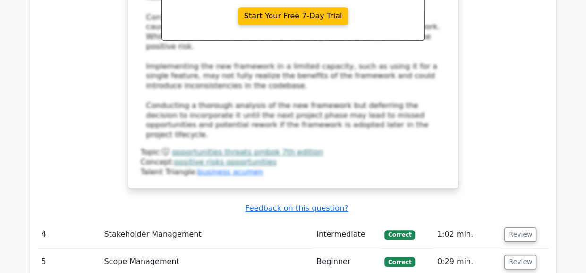
scroll to position [2150, 0]
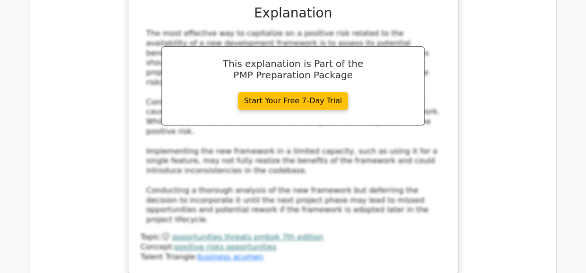
scroll to position [2055, 0]
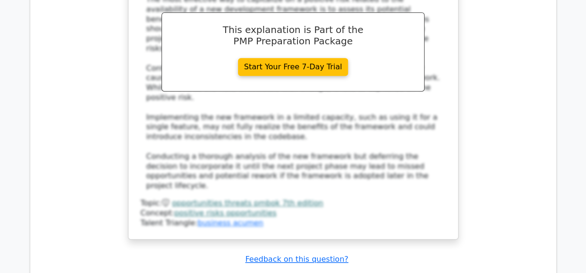
scroll to position [2093, 0]
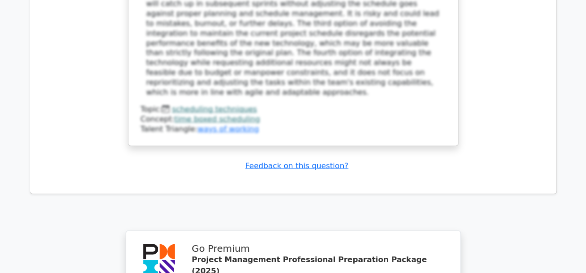
scroll to position [6255, 0]
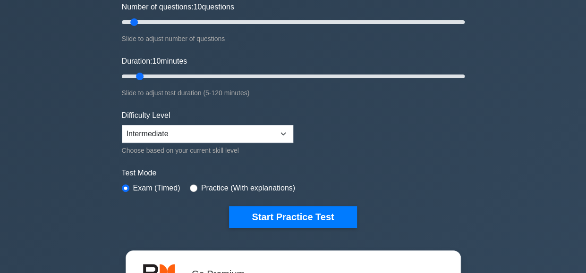
scroll to position [142, 0]
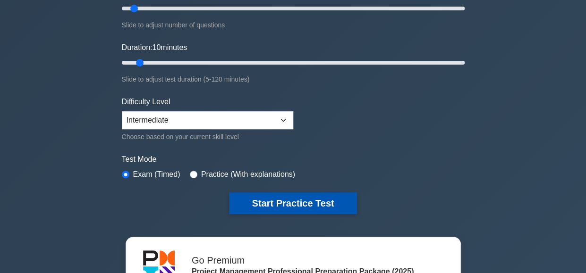
click at [258, 211] on button "Start Practice Test" at bounding box center [292, 203] width 127 height 22
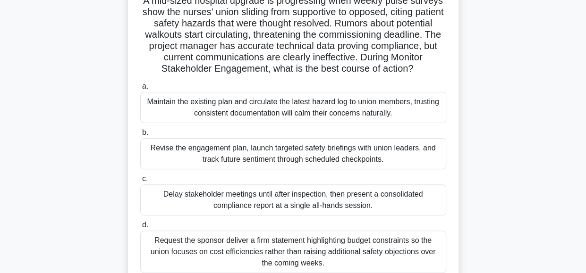
scroll to position [57, 0]
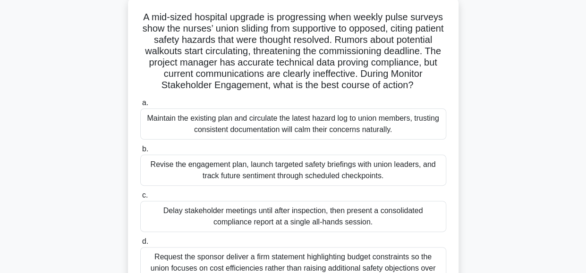
click at [360, 171] on div "Revise the engagement plan, launch targeted safety briefings with union leaders…" at bounding box center [293, 170] width 306 height 31
click at [140, 152] on input "b. Revise the engagement plan, launch targeted safety briefings with union lead…" at bounding box center [140, 149] width 0 height 6
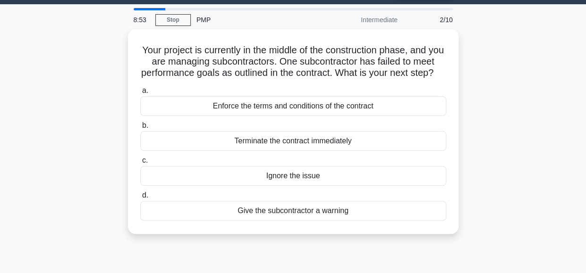
scroll to position [0, 0]
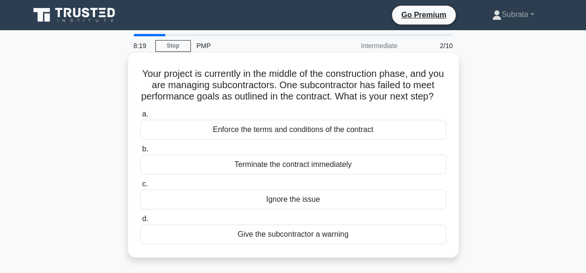
click at [328, 140] on div "Enforce the terms and conditions of the contract" at bounding box center [293, 130] width 306 height 20
click at [140, 117] on input "a. Enforce the terms and conditions of the contract" at bounding box center [140, 114] width 0 height 6
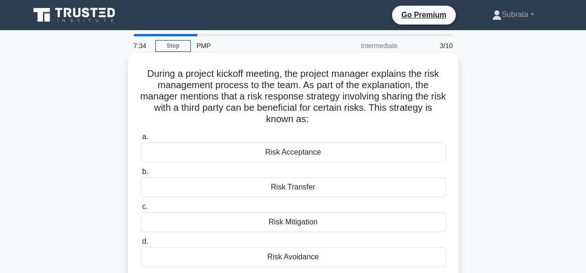
click at [284, 191] on div "Risk Transfer" at bounding box center [293, 187] width 306 height 20
click at [140, 175] on input "b. Risk Transfer" at bounding box center [140, 172] width 0 height 6
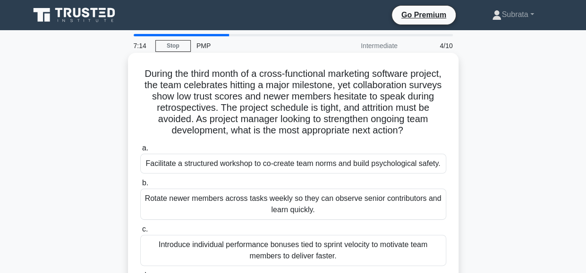
scroll to position [47, 0]
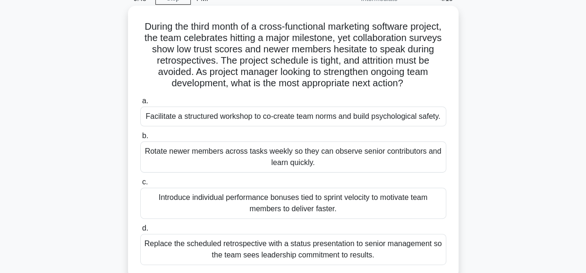
click at [225, 119] on div "Facilitate a structured workshop to co-create team norms and build psychologica…" at bounding box center [293, 117] width 306 height 20
click at [140, 104] on input "a. Facilitate a structured workshop to co-create team norms and build psycholog…" at bounding box center [140, 101] width 0 height 6
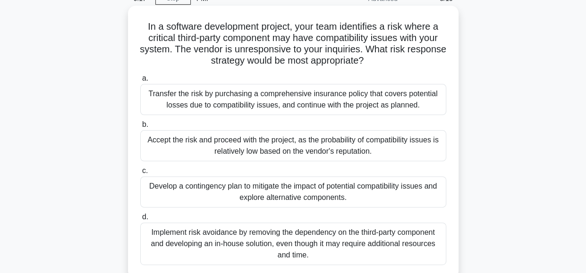
click at [310, 190] on div "Develop a contingency plan to mitigate the impact of potential compatibility is…" at bounding box center [293, 191] width 306 height 31
click at [140, 174] on input "c. Develop a contingency plan to mitigate the impact of potential compatibility…" at bounding box center [140, 171] width 0 height 6
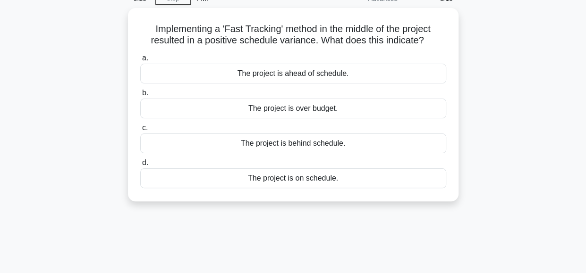
scroll to position [0, 0]
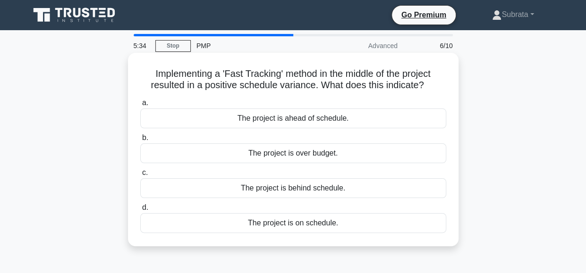
click at [296, 119] on div "The project is ahead of schedule." at bounding box center [293, 119] width 306 height 20
click at [140, 106] on input "a. The project is ahead of schedule." at bounding box center [140, 103] width 0 height 6
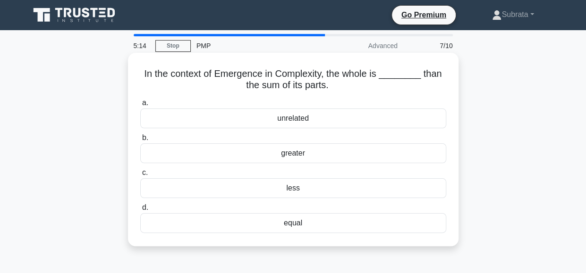
click at [310, 153] on div "greater" at bounding box center [293, 153] width 306 height 20
click at [140, 141] on input "b. greater" at bounding box center [140, 138] width 0 height 6
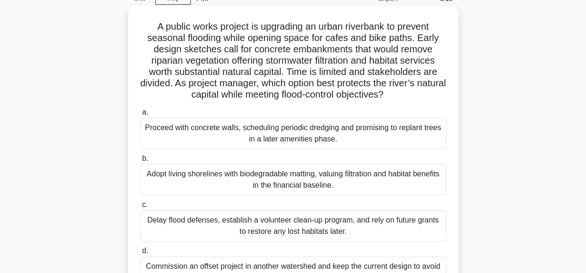
scroll to position [94, 0]
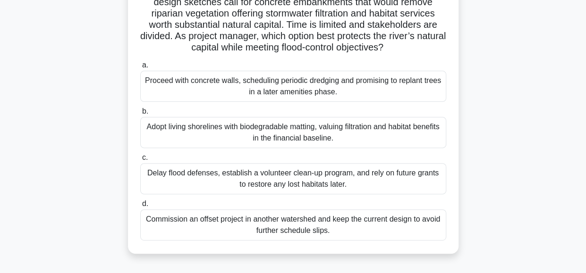
click at [351, 132] on div "Adopt living shorelines with biodegradable matting, valuing filtration and habi…" at bounding box center [293, 132] width 306 height 31
click at [140, 115] on input "b. Adopt living shorelines with biodegradable matting, valuing filtration and h…" at bounding box center [140, 112] width 0 height 6
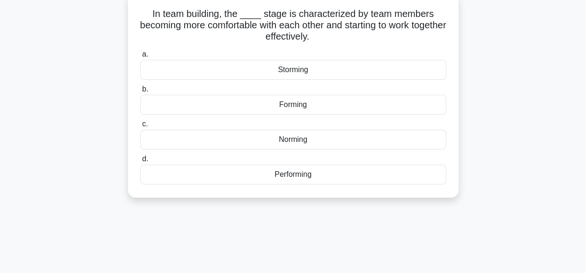
scroll to position [0, 0]
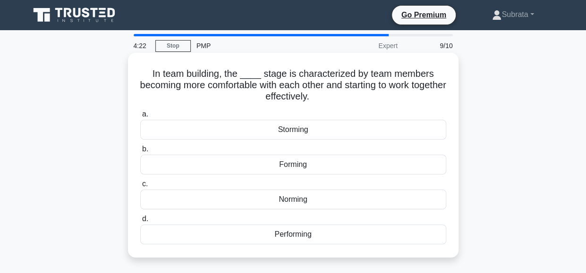
click at [287, 163] on div "Forming" at bounding box center [293, 165] width 306 height 20
click at [140, 152] on input "b. Forming" at bounding box center [140, 149] width 0 height 6
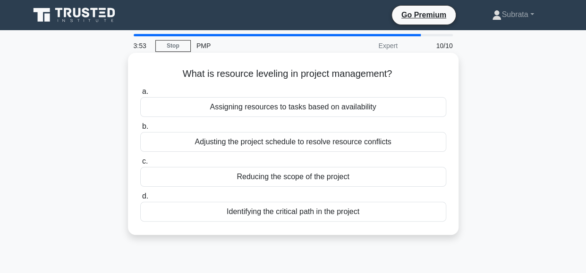
click at [289, 140] on div "Adjusting the project schedule to resolve resource conflicts" at bounding box center [293, 142] width 306 height 20
click at [140, 130] on input "b. Adjusting the project schedule to resolve resource conflicts" at bounding box center [140, 127] width 0 height 6
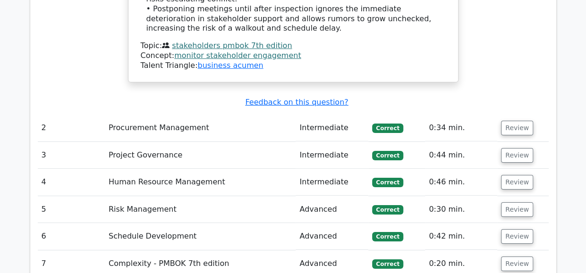
scroll to position [1489, 0]
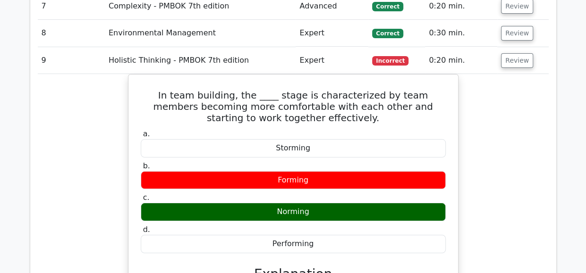
scroll to position [1677, 0]
